Goal: Find specific page/section: Find specific page/section

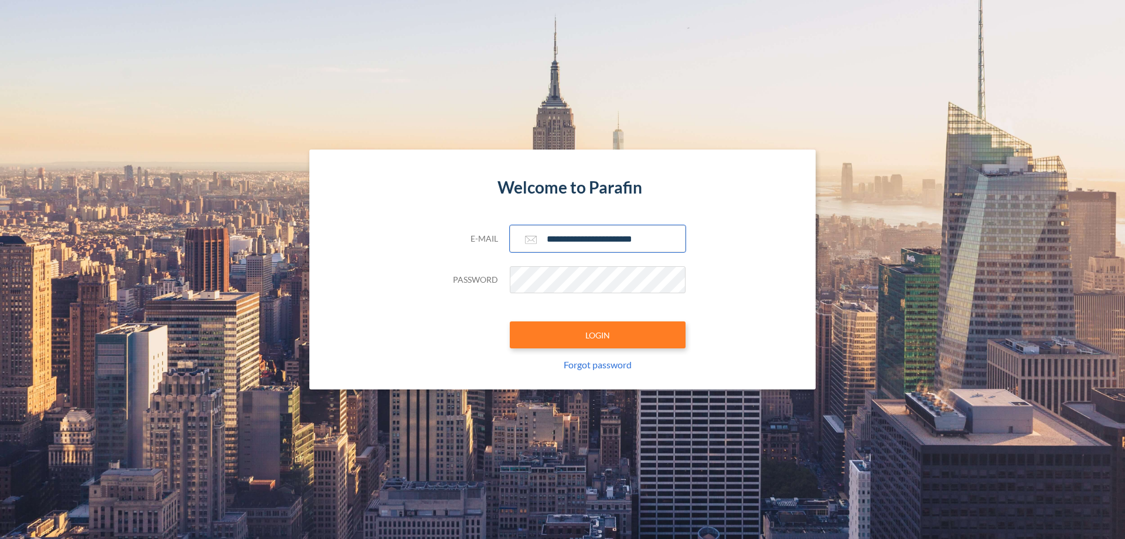
type input "**********"
click at [598, 335] on button "LOGIN" at bounding box center [598, 334] width 176 height 27
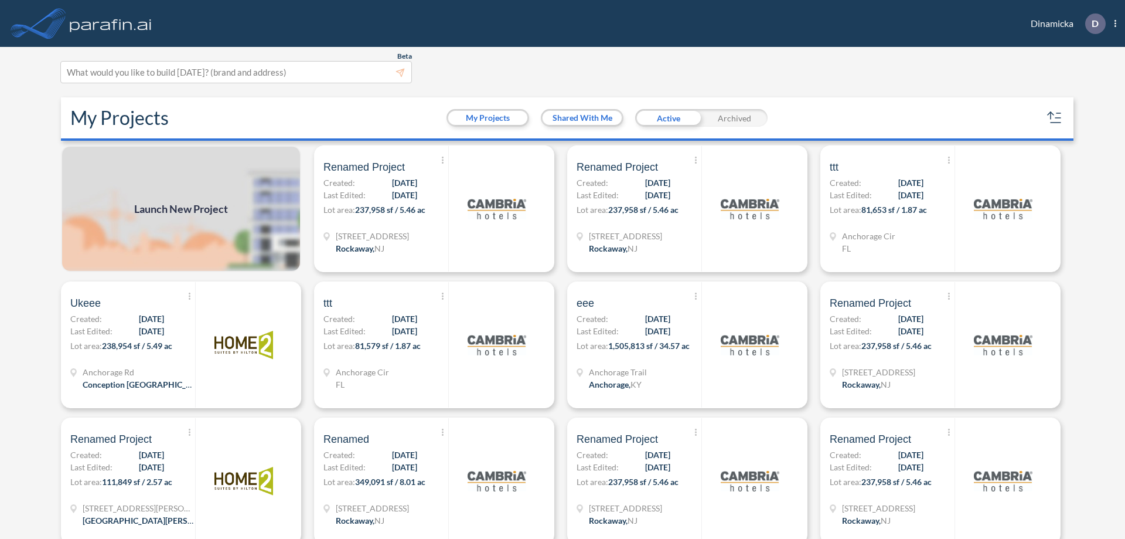
scroll to position [3, 0]
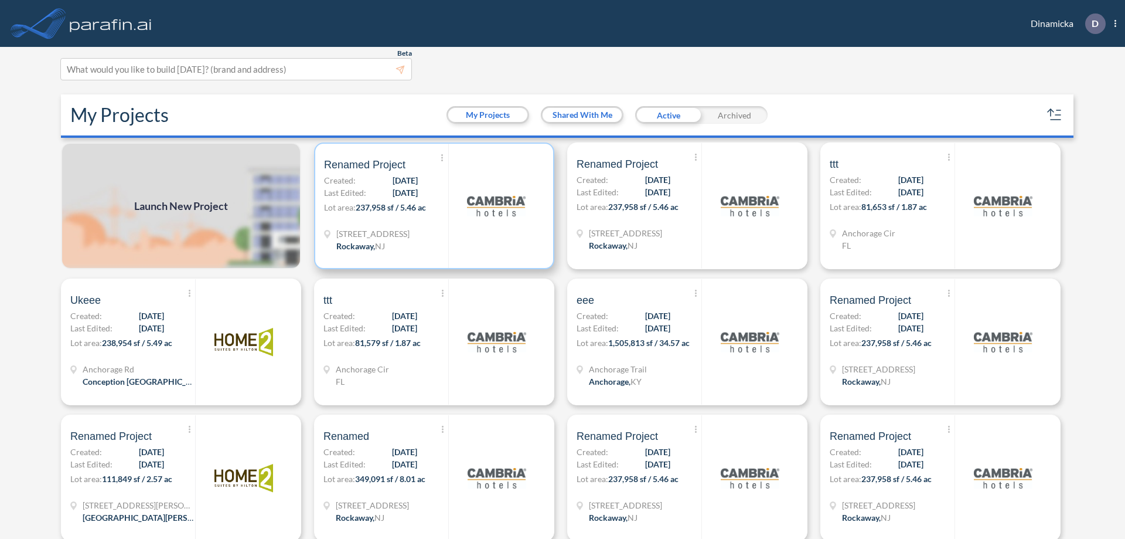
click at [432, 206] on p "Lot area: 237,958 sf / 5.46 ac" at bounding box center [386, 209] width 124 height 17
